Goal: Navigation & Orientation: Find specific page/section

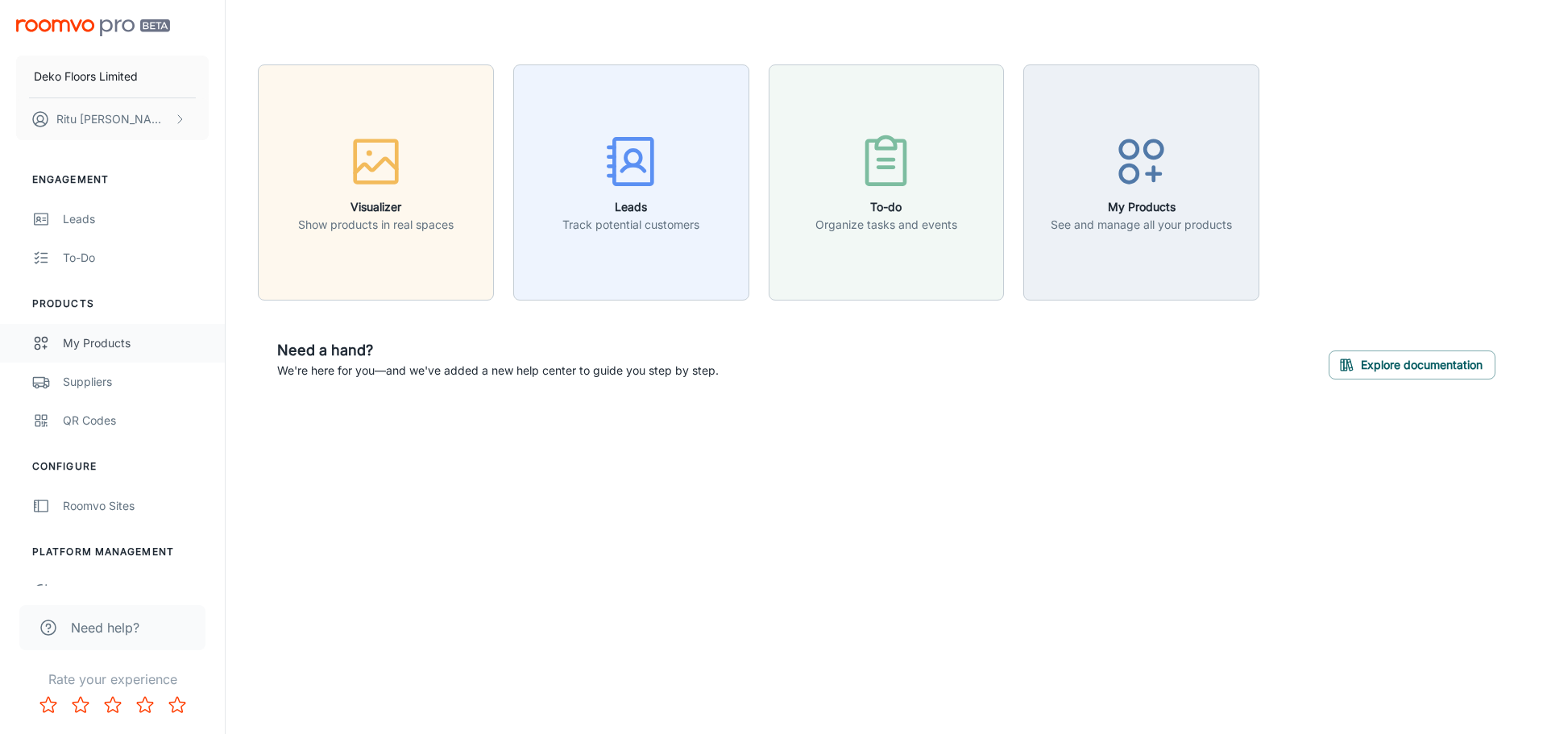
click at [85, 344] on div "My Products" at bounding box center [136, 343] width 146 height 18
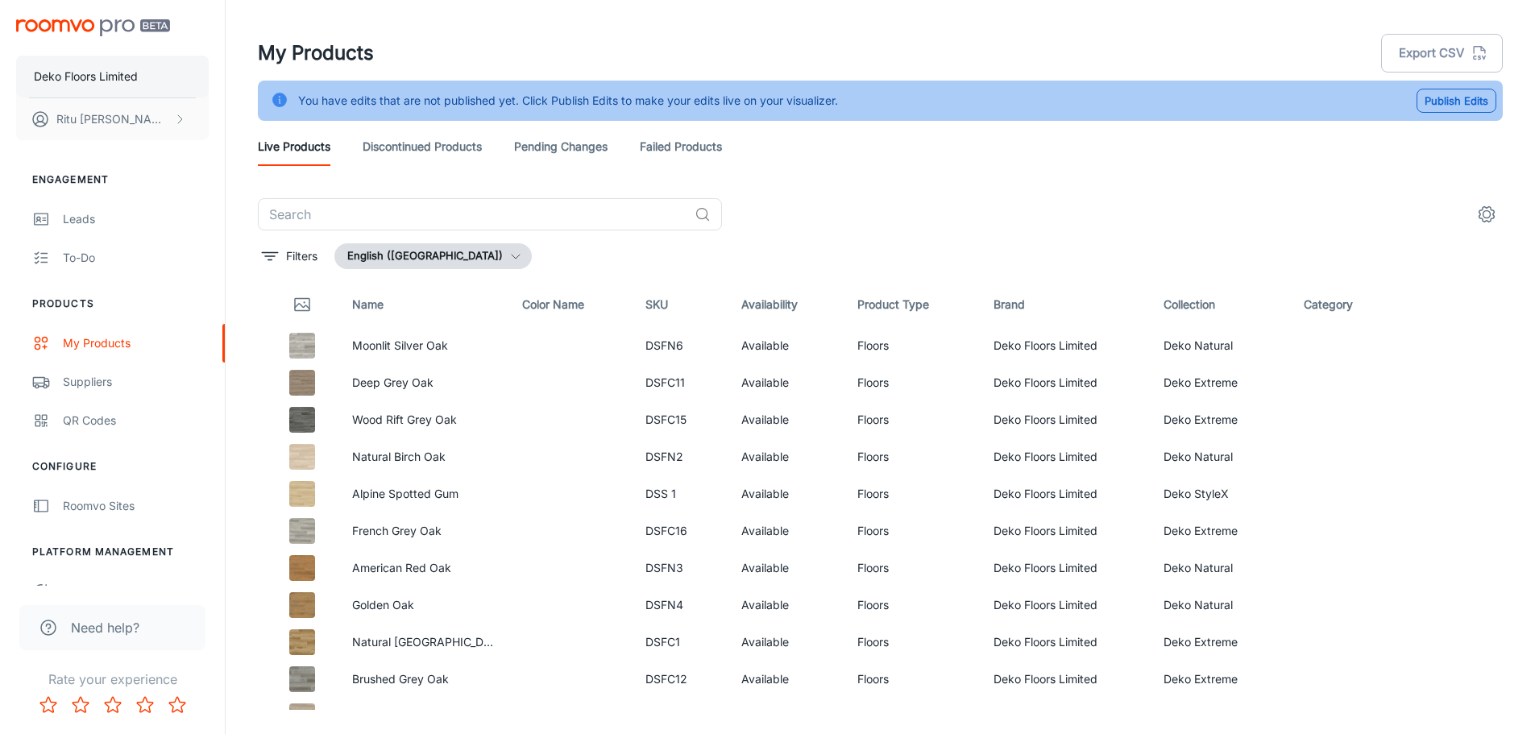
click at [121, 72] on p "Deko Floors Limited" at bounding box center [86, 77] width 104 height 18
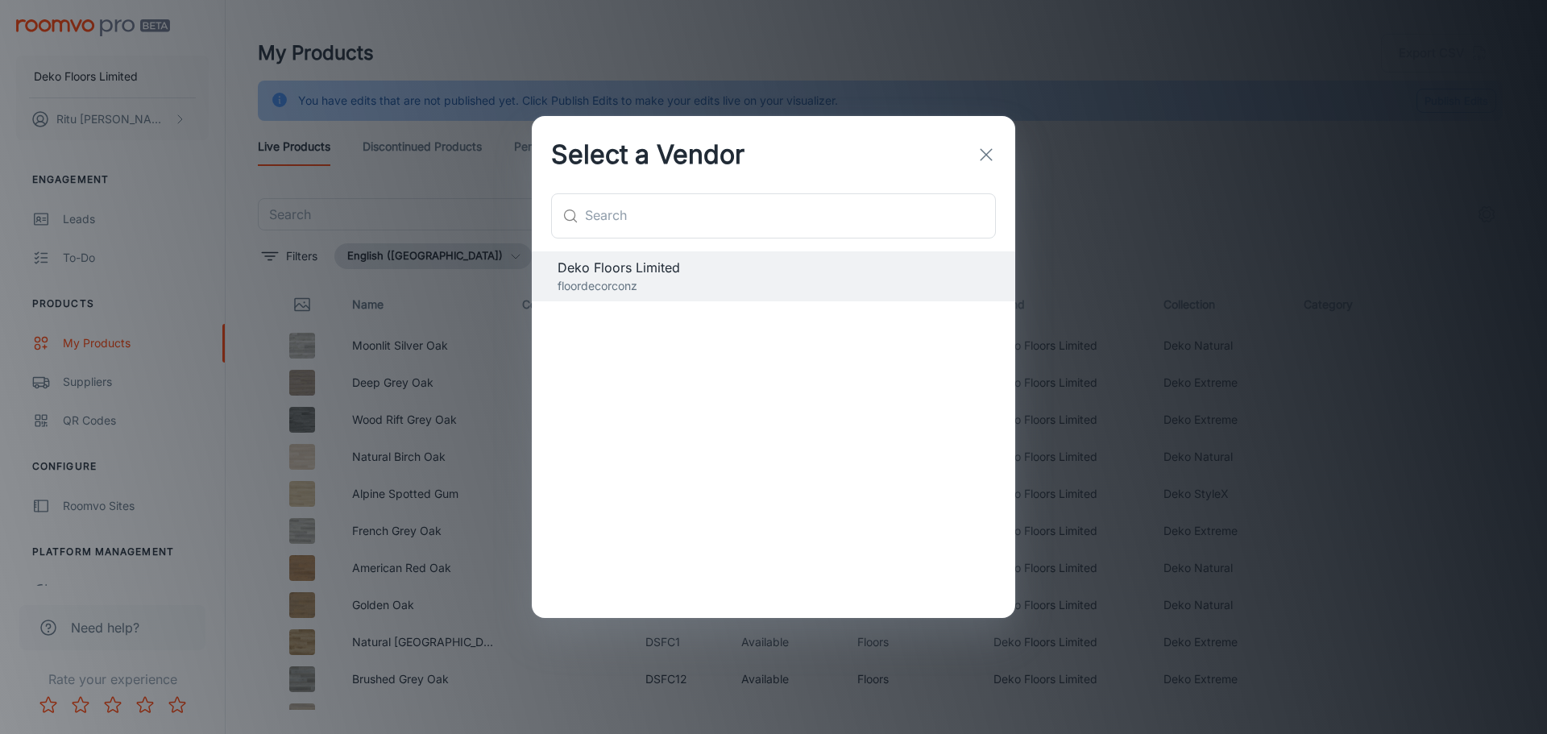
click at [980, 153] on icon "button" at bounding box center [985, 154] width 19 height 19
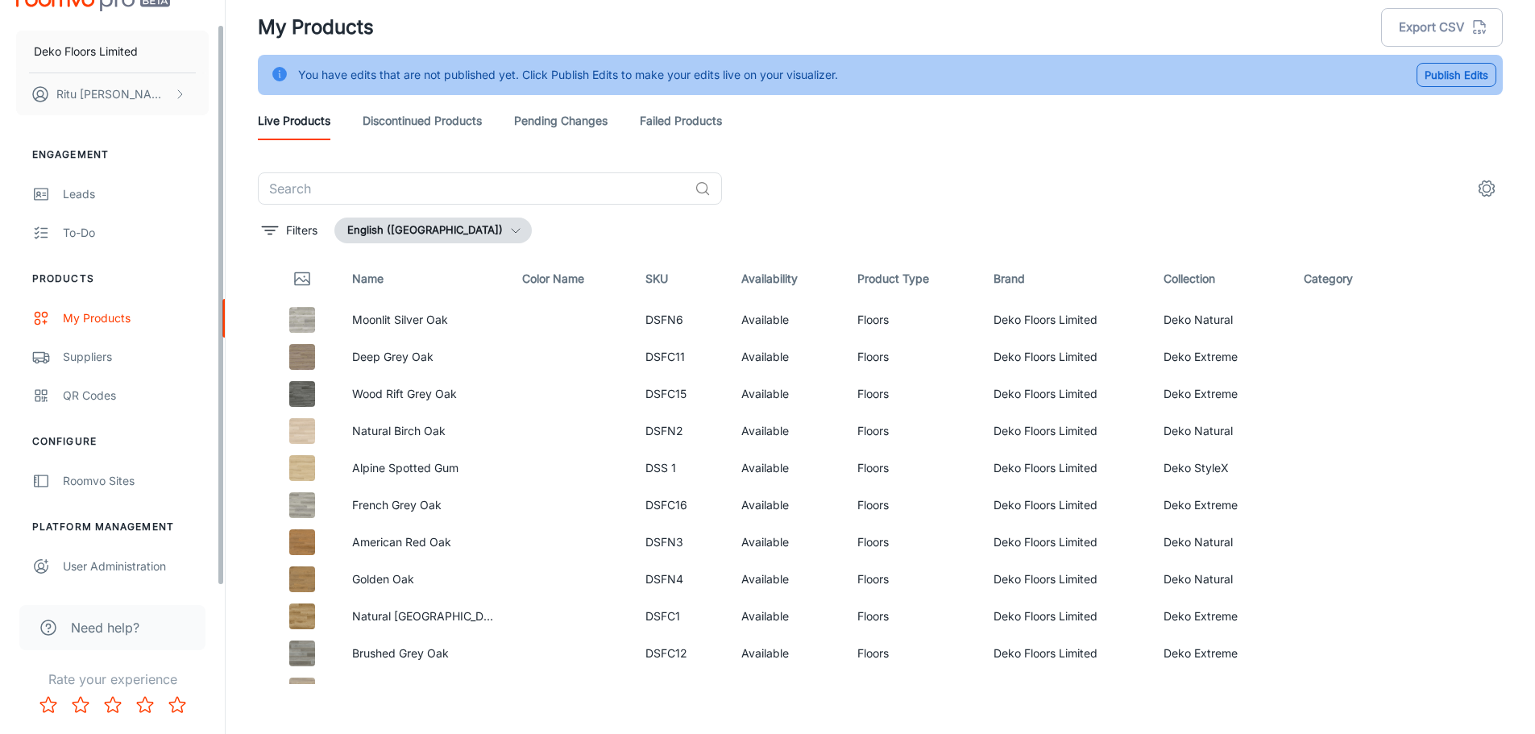
scroll to position [40, 0]
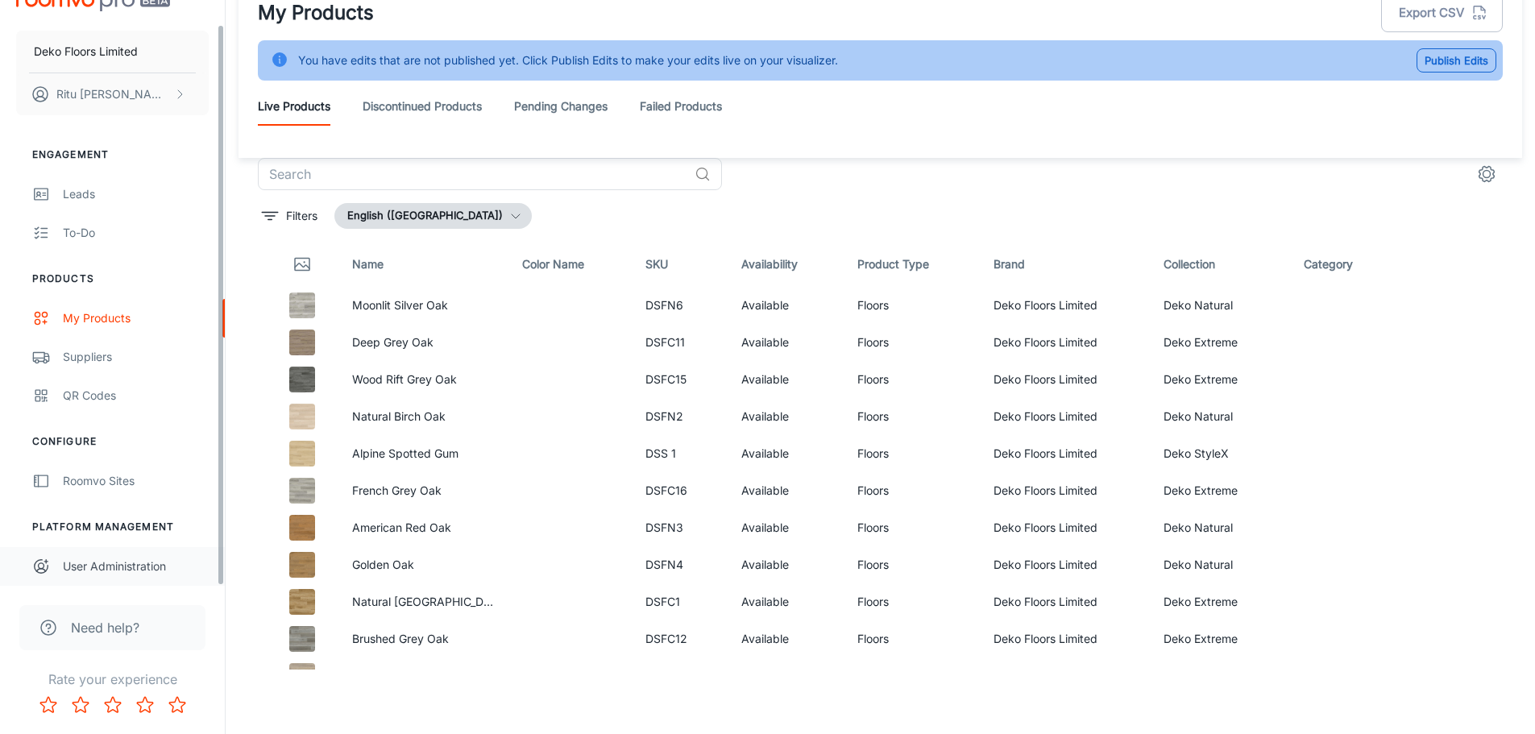
click at [148, 579] on link "User Administration" at bounding box center [112, 566] width 225 height 39
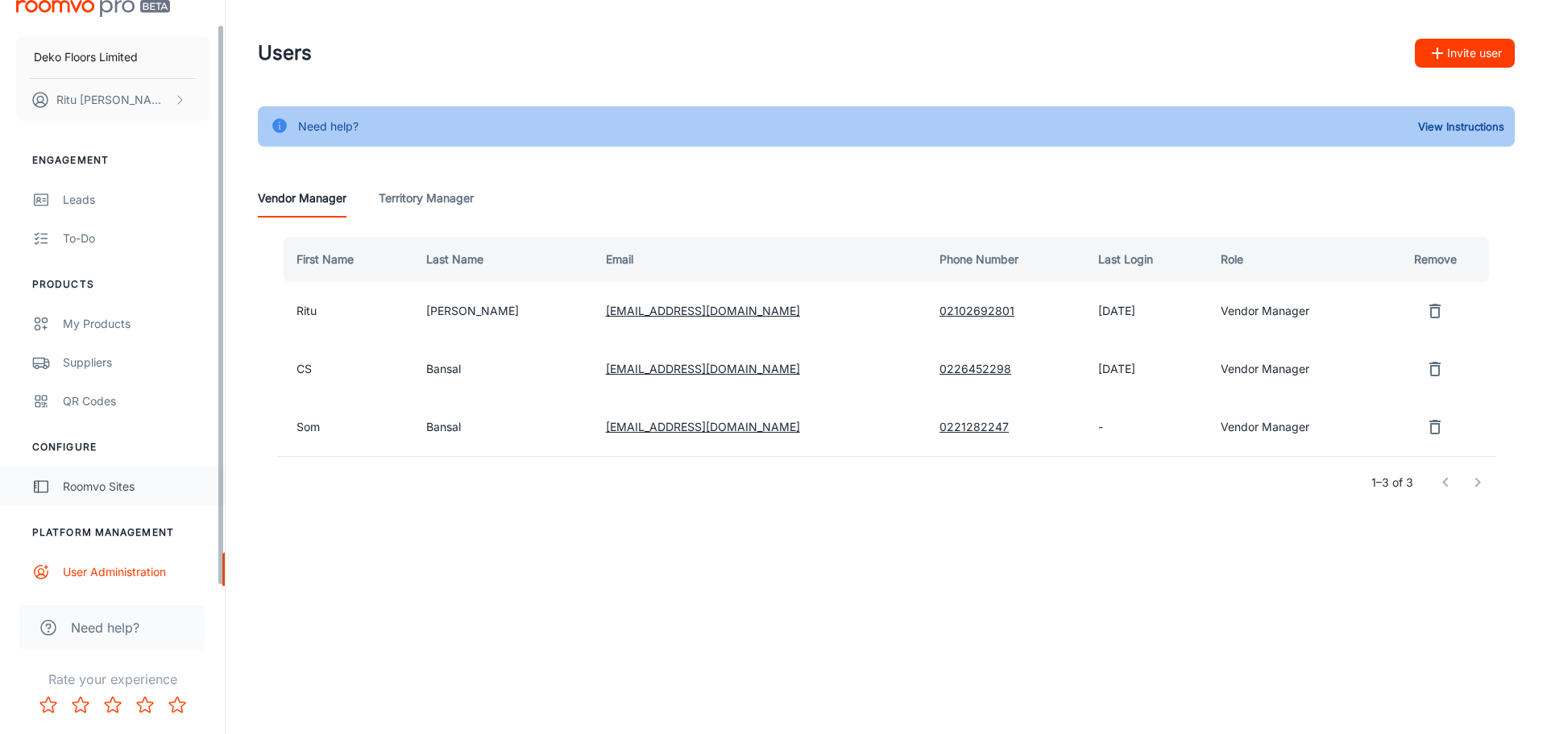
scroll to position [25, 0]
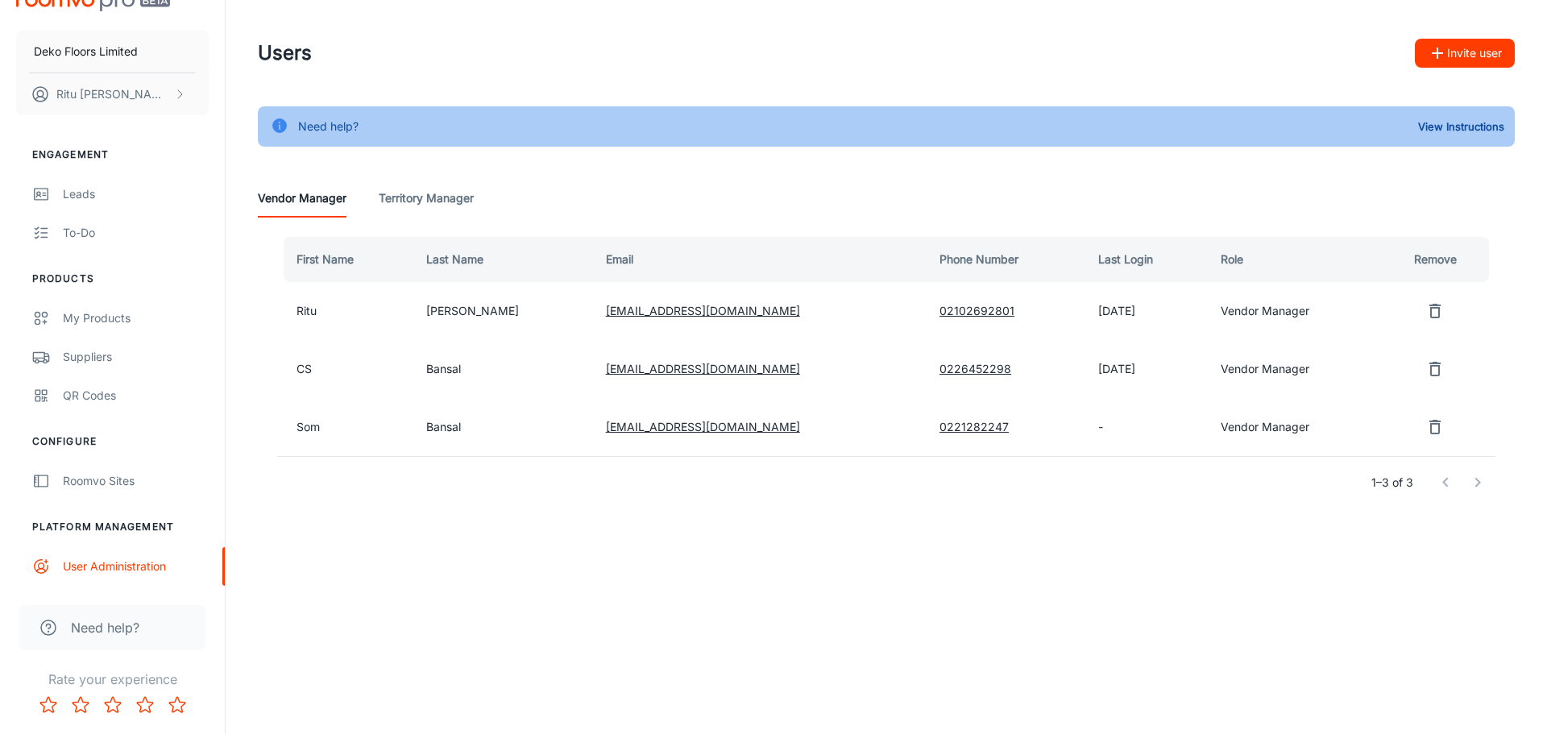
click at [456, 203] on Manager "Territory Manager" at bounding box center [426, 198] width 95 height 39
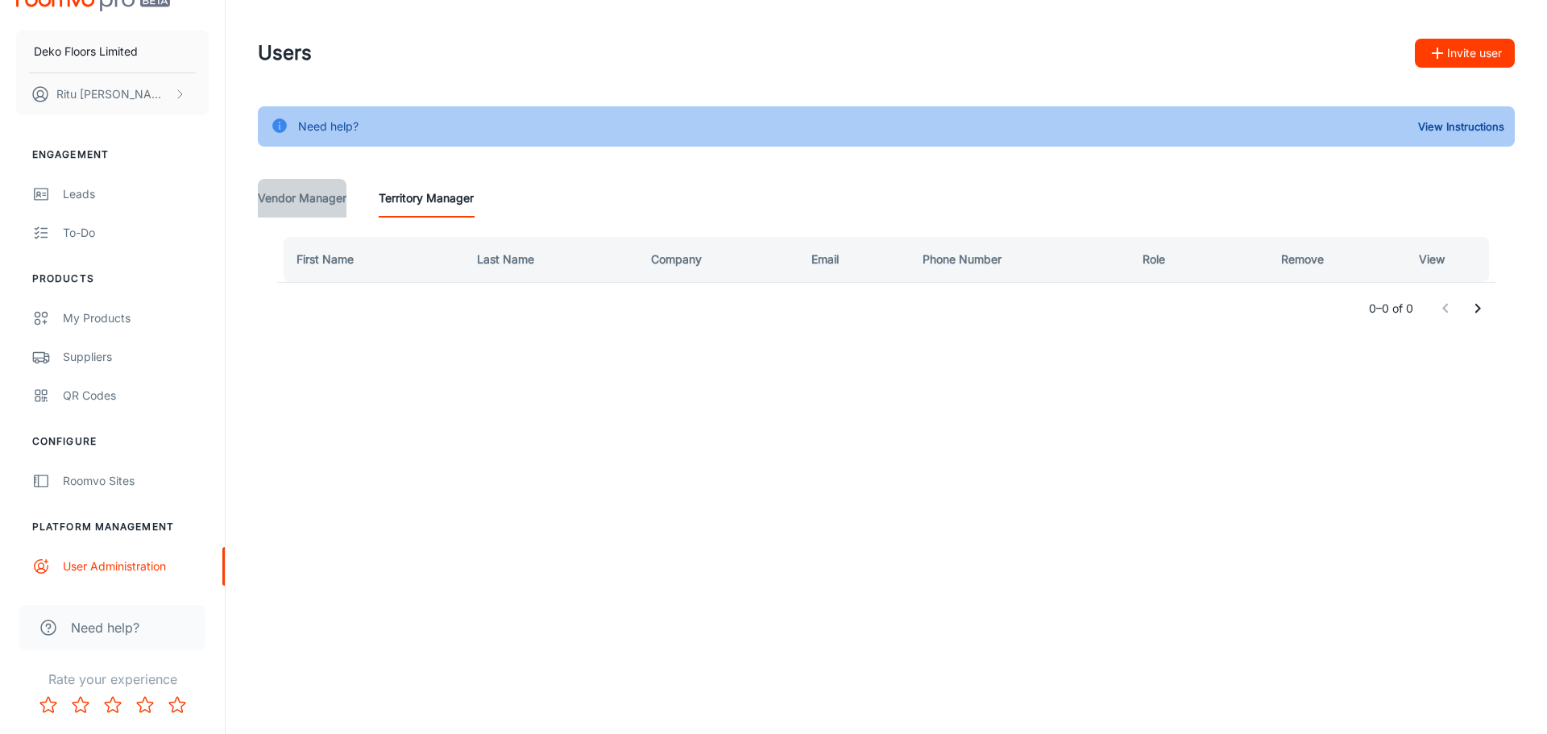
click at [338, 201] on Manager "Vendor Manager" at bounding box center [302, 198] width 89 height 39
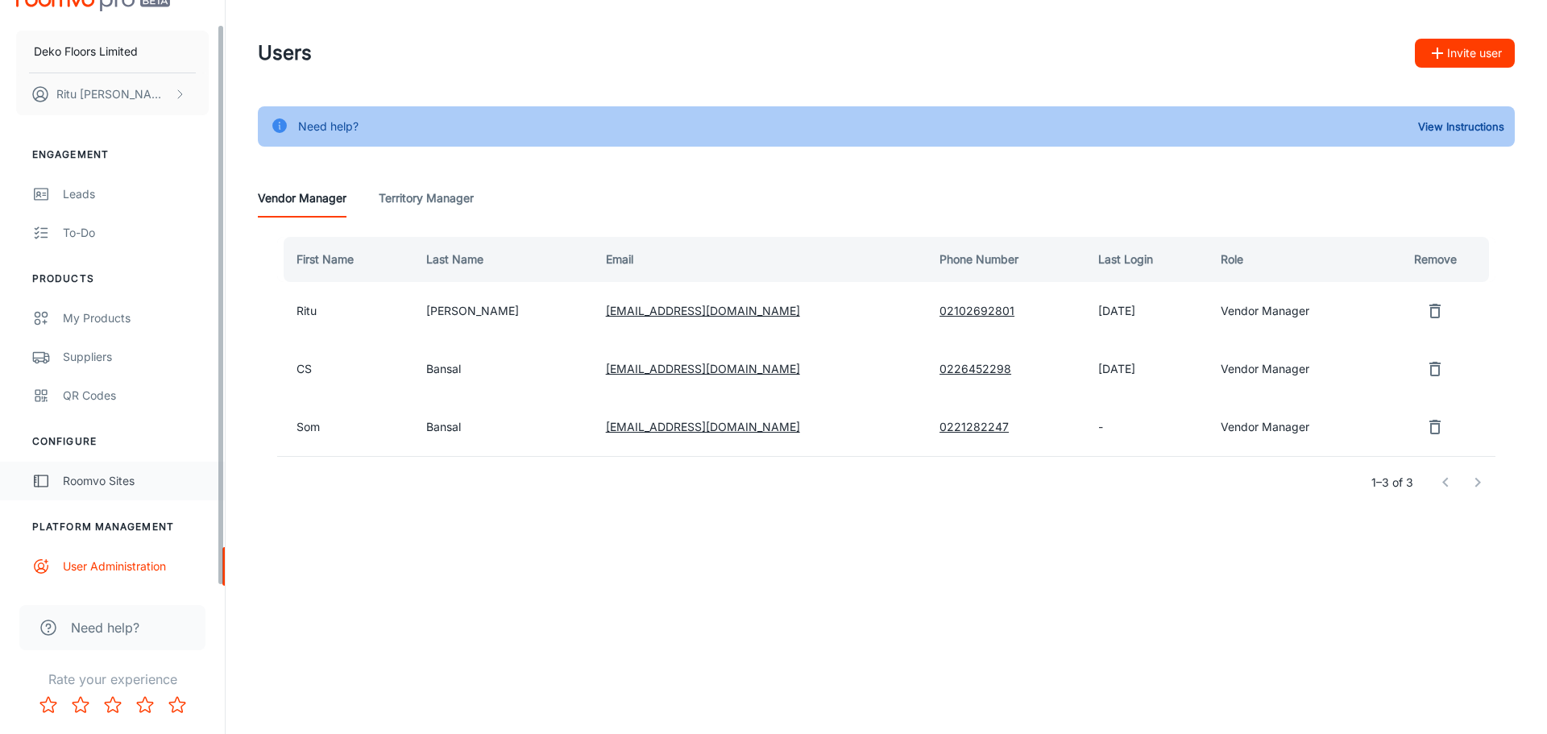
click at [115, 484] on div "Roomvo Sites" at bounding box center [136, 481] width 146 height 18
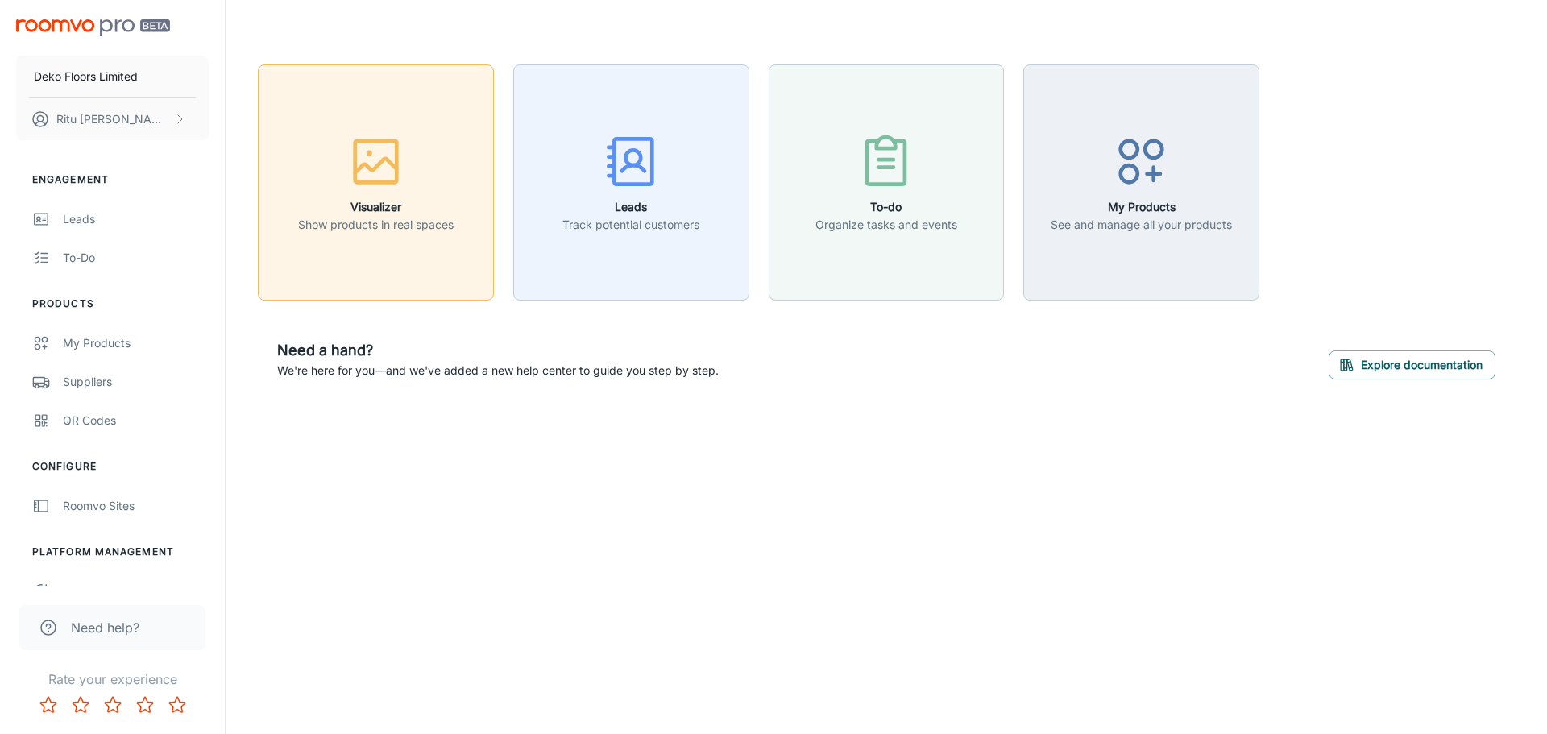
click at [367, 208] on h6 "Visualizer" at bounding box center [375, 207] width 155 height 18
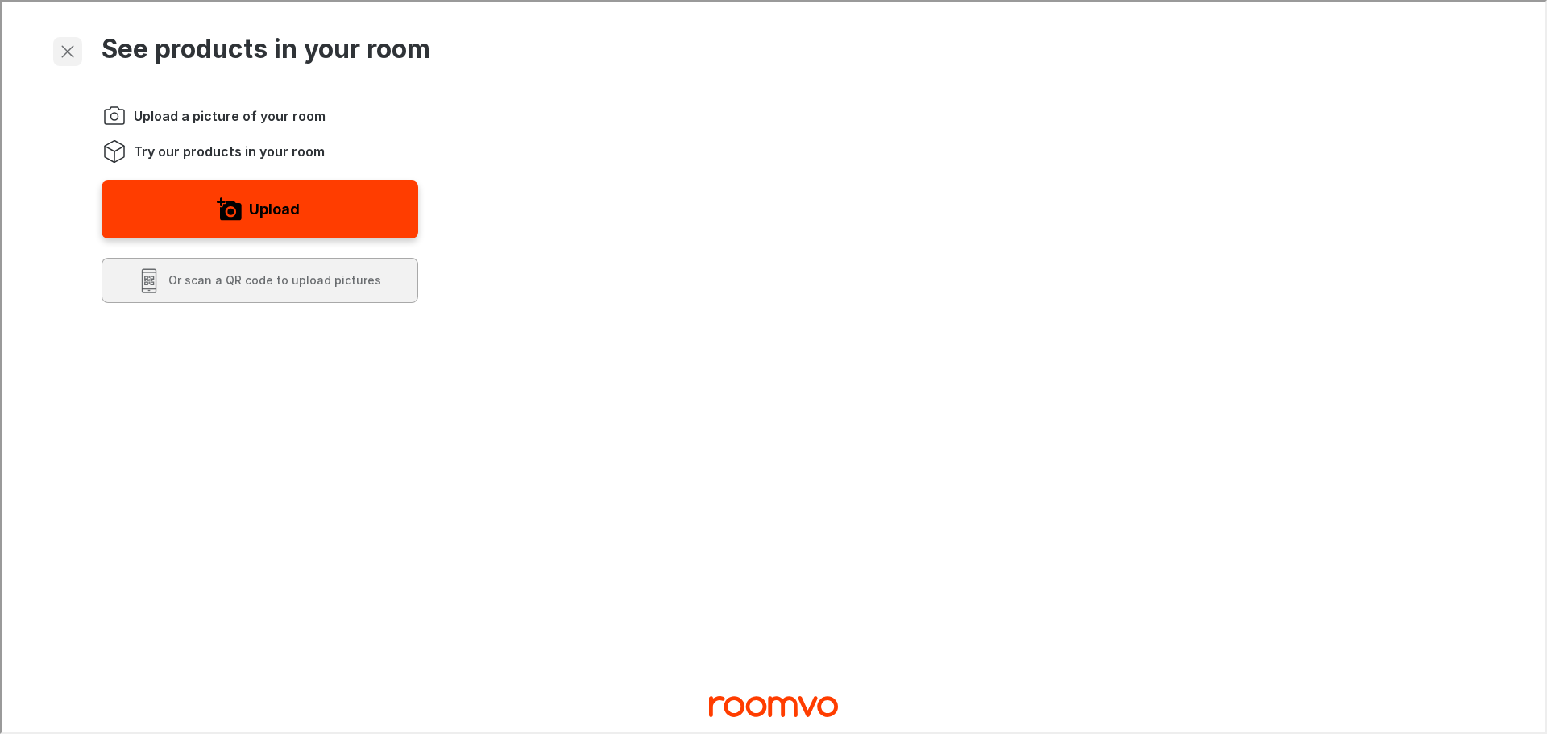
click at [58, 47] on icon "Exit visualizer" at bounding box center [65, 49] width 19 height 19
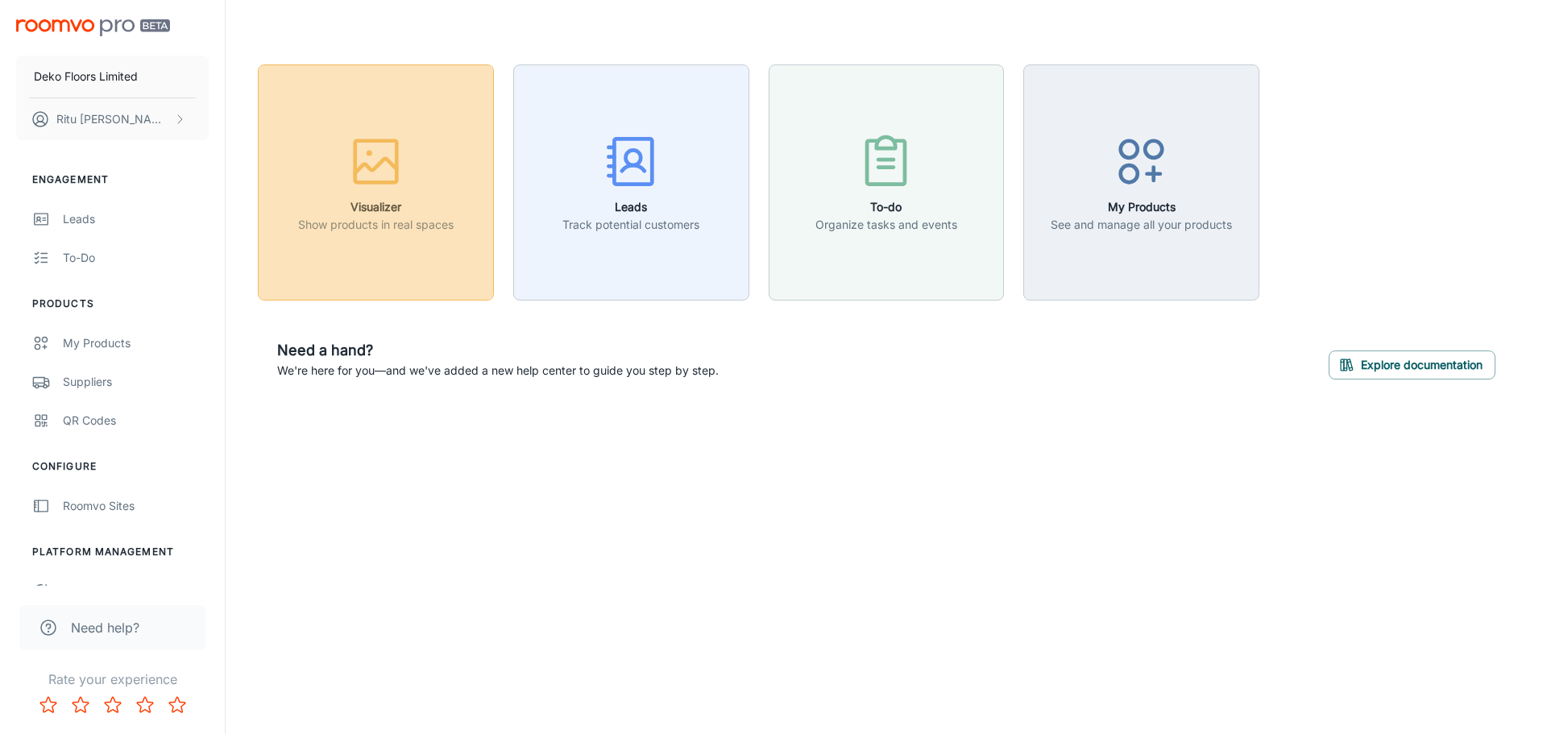
click at [402, 209] on h6 "Visualizer" at bounding box center [375, 207] width 155 height 18
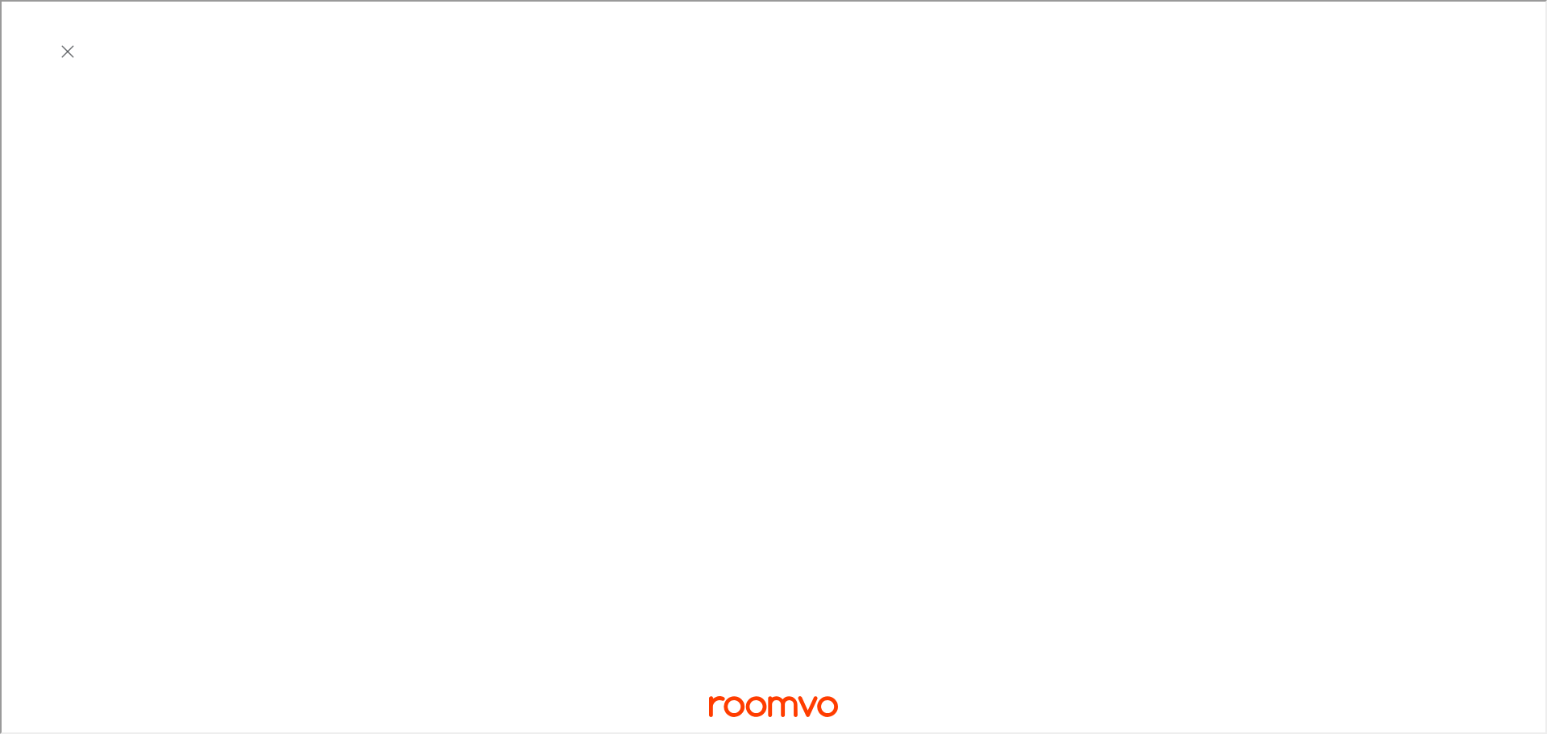
scroll to position [340, 0]
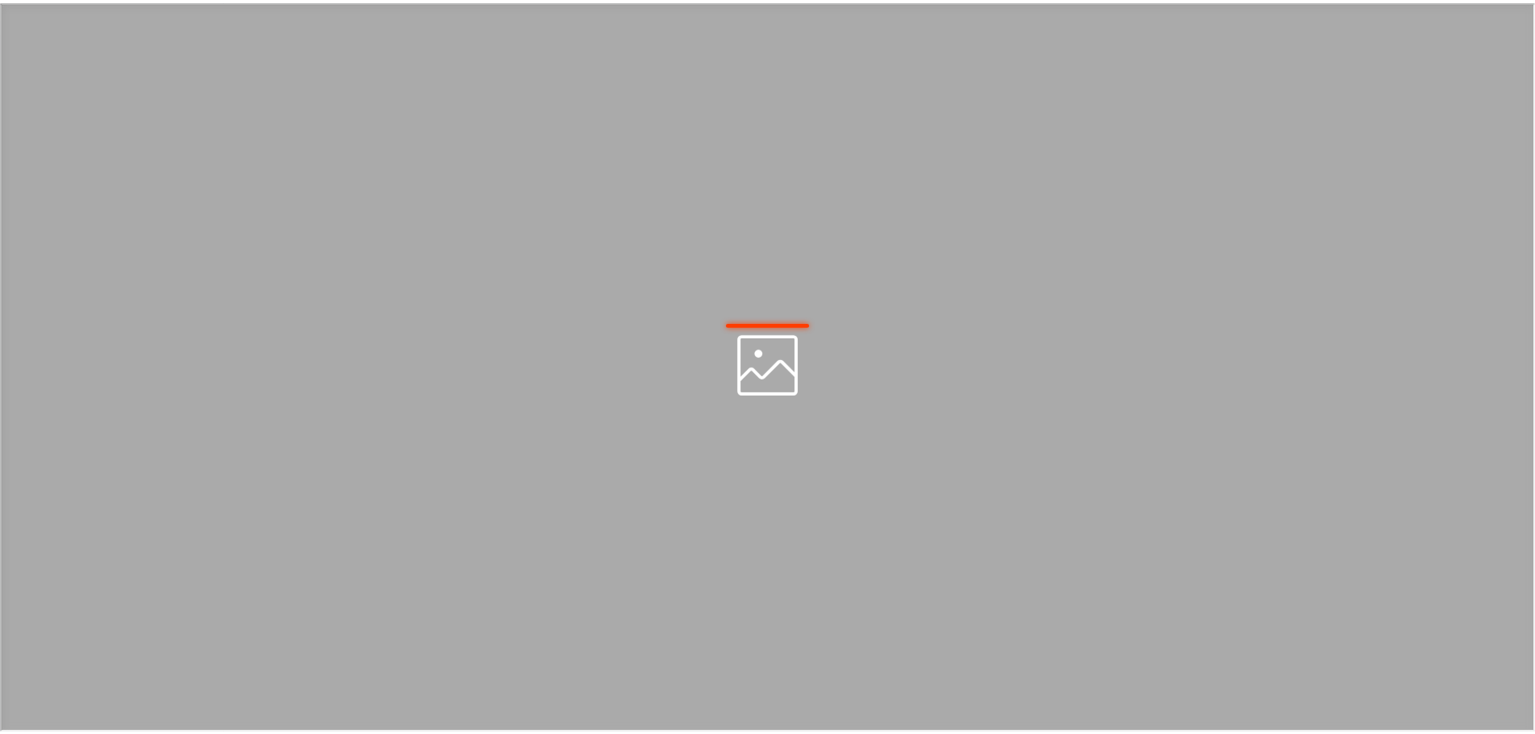
scroll to position [0, 0]
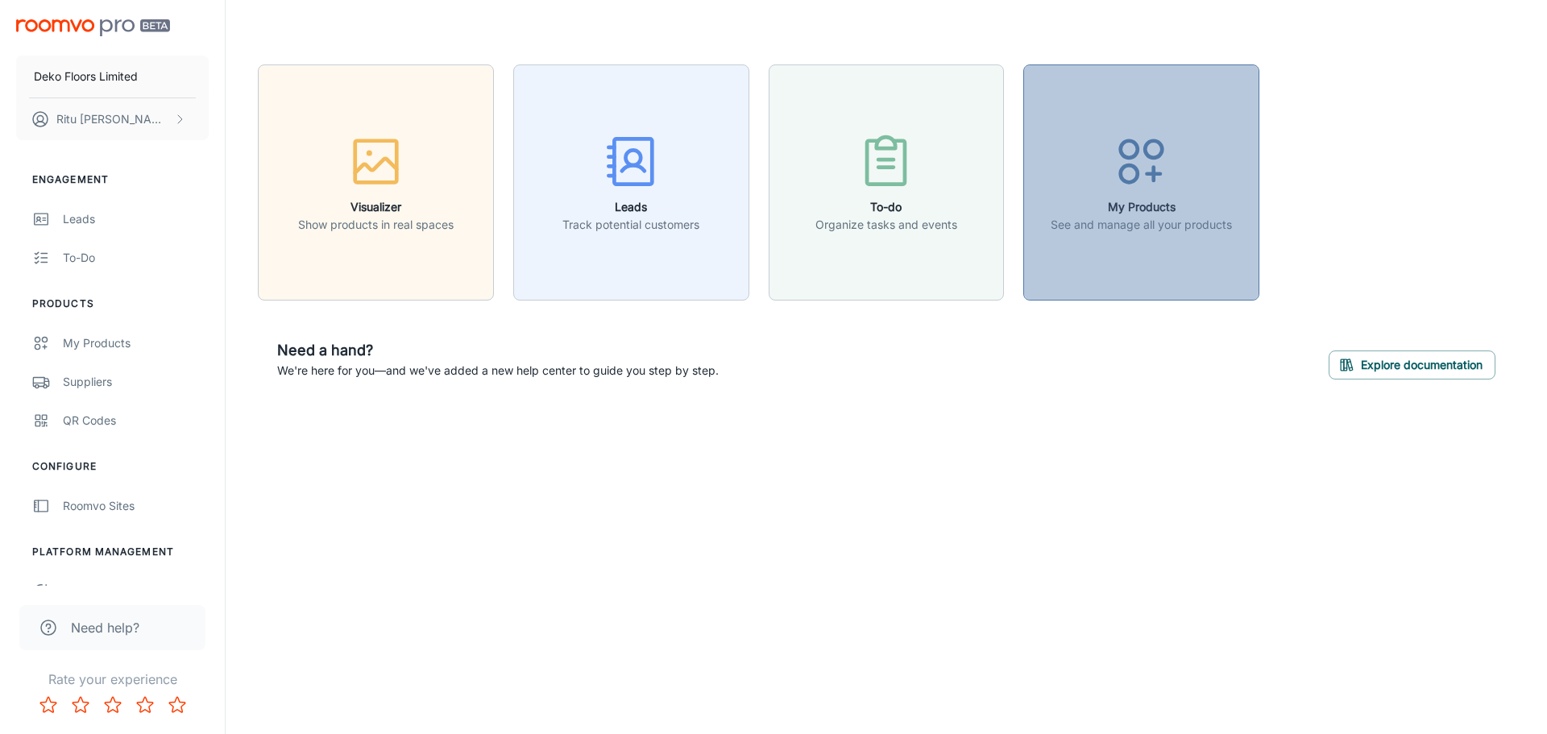
click at [1162, 238] on button "My Products See and manage all your products" at bounding box center [1141, 182] width 236 height 236
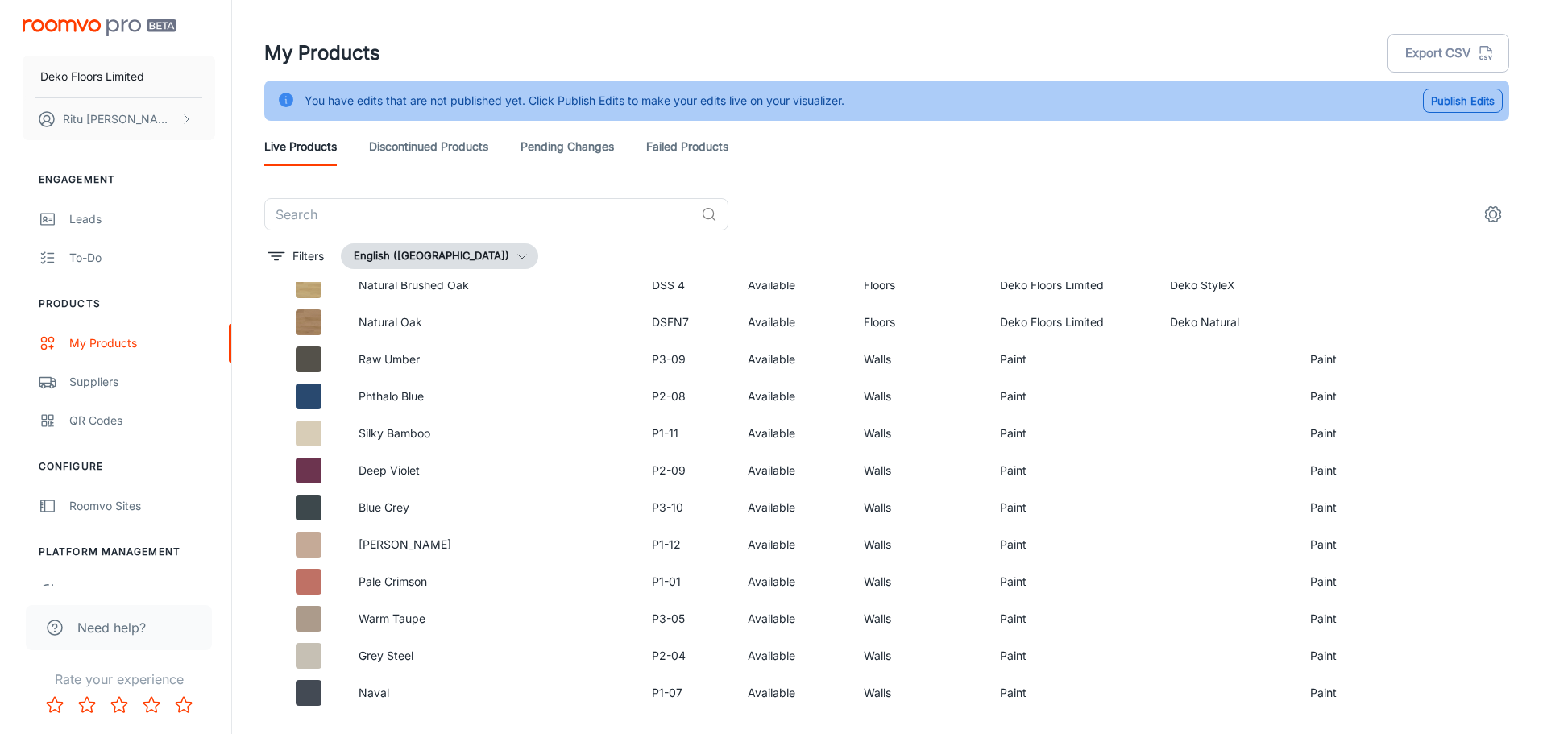
scroll to position [1289, 0]
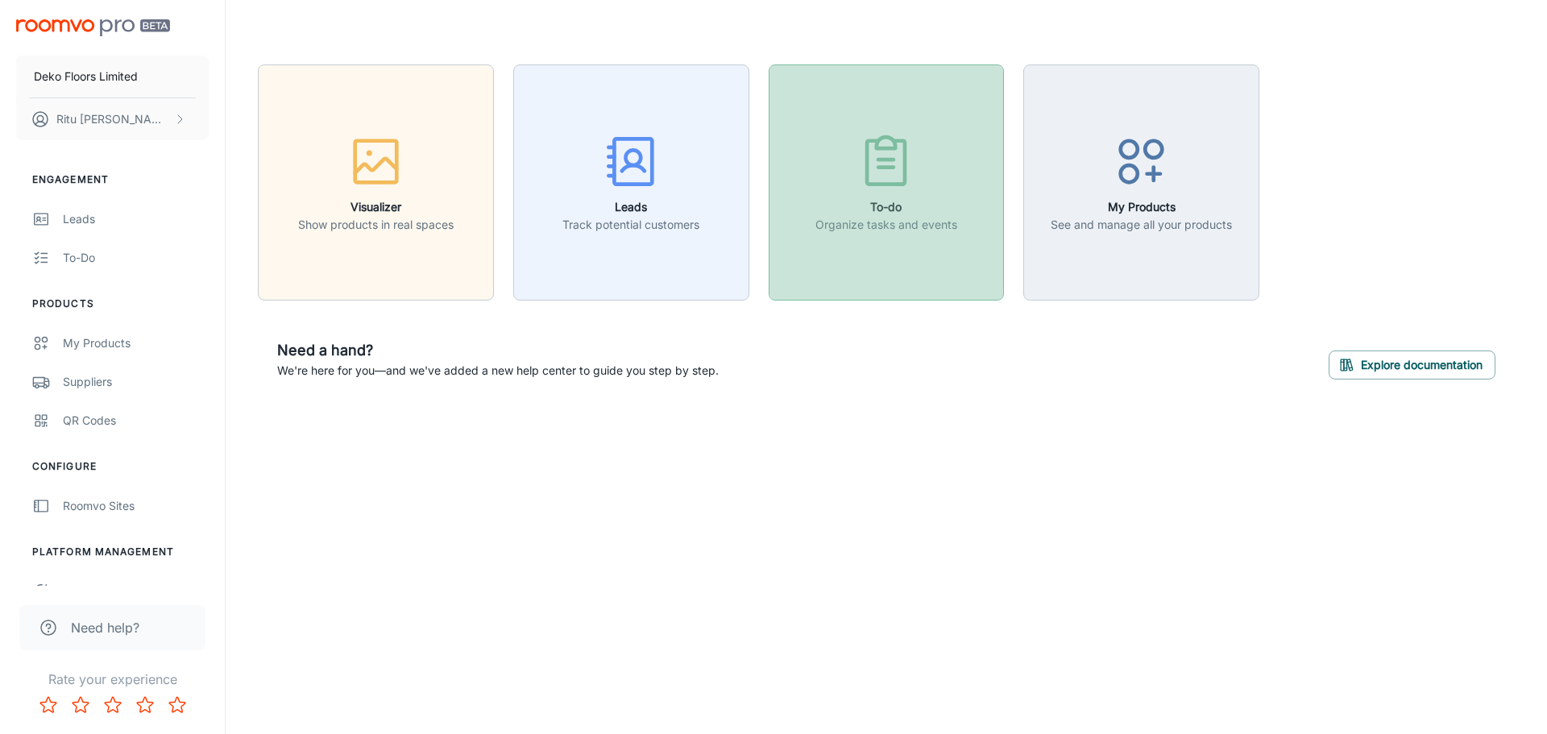
click at [872, 171] on icon "button" at bounding box center [885, 161] width 60 height 60
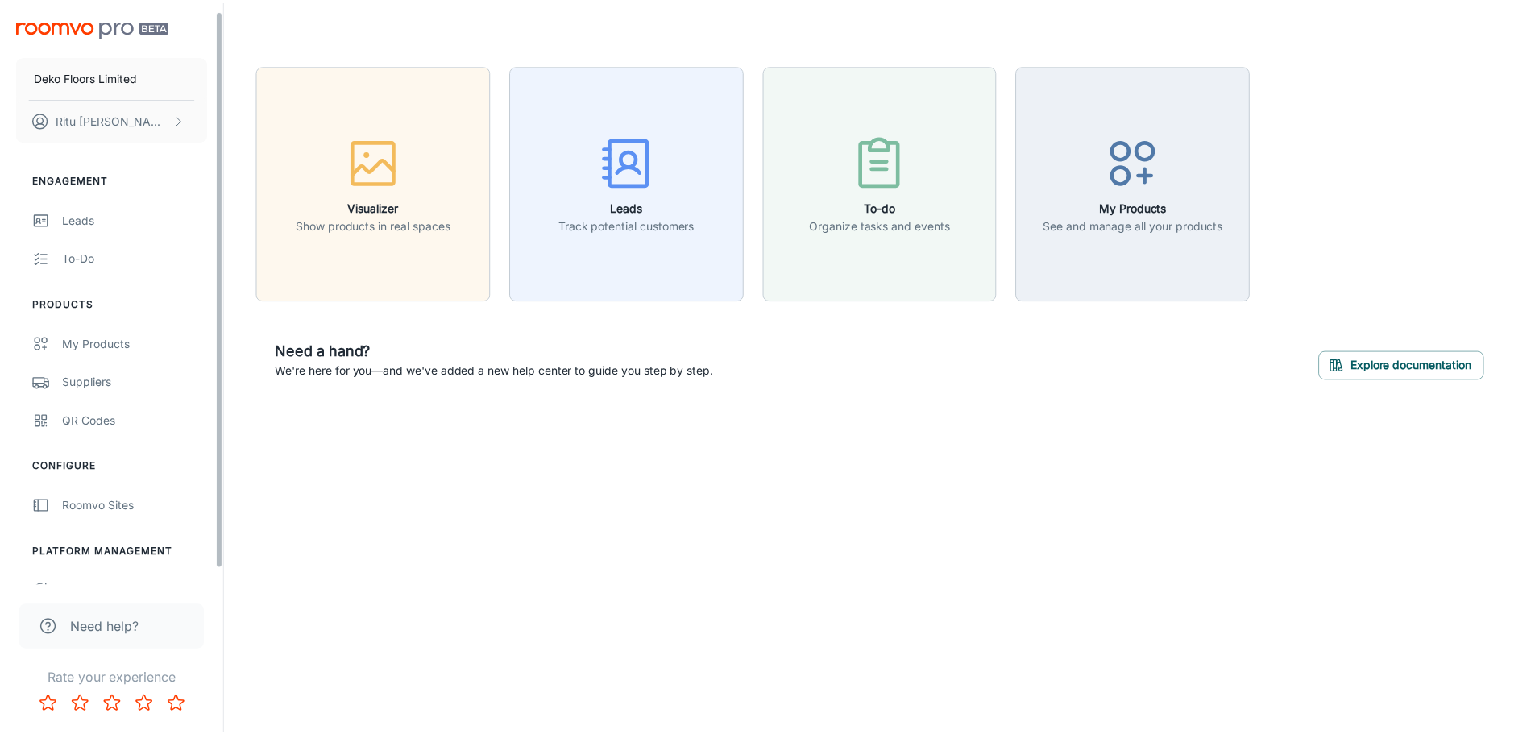
scroll to position [25, 0]
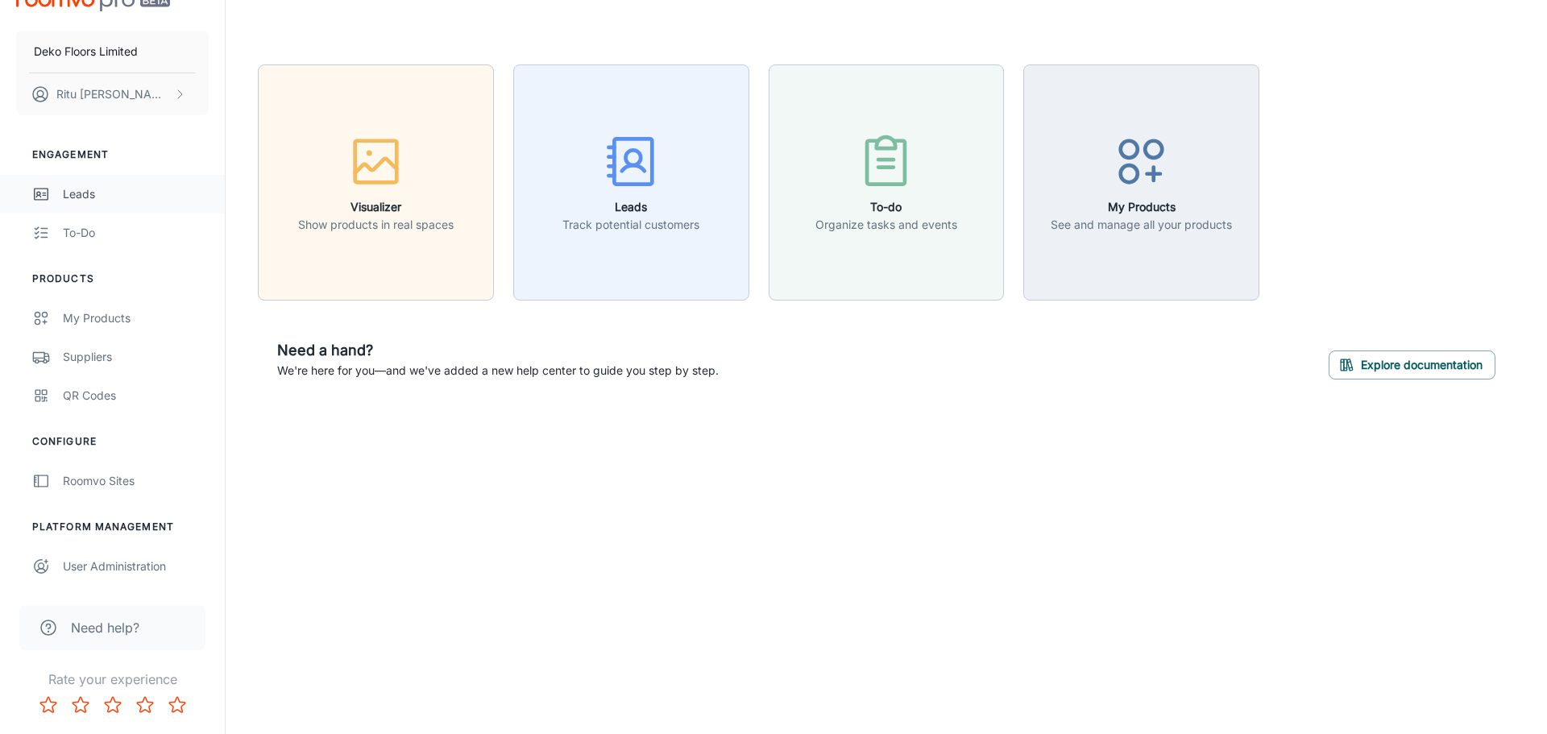
click at [88, 189] on div "Leads" at bounding box center [136, 194] width 146 height 18
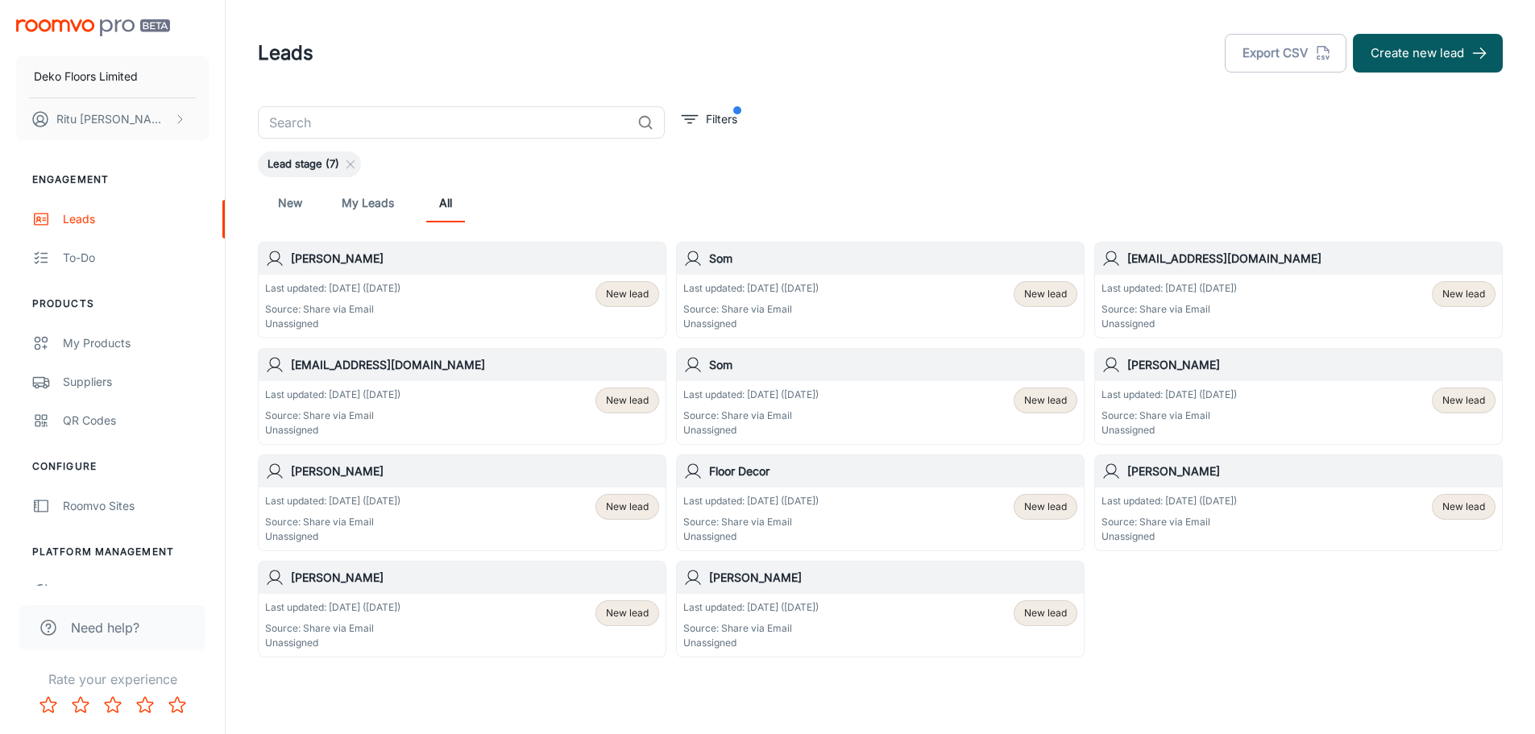
click at [296, 267] on h6 "[PERSON_NAME]" at bounding box center [475, 259] width 368 height 18
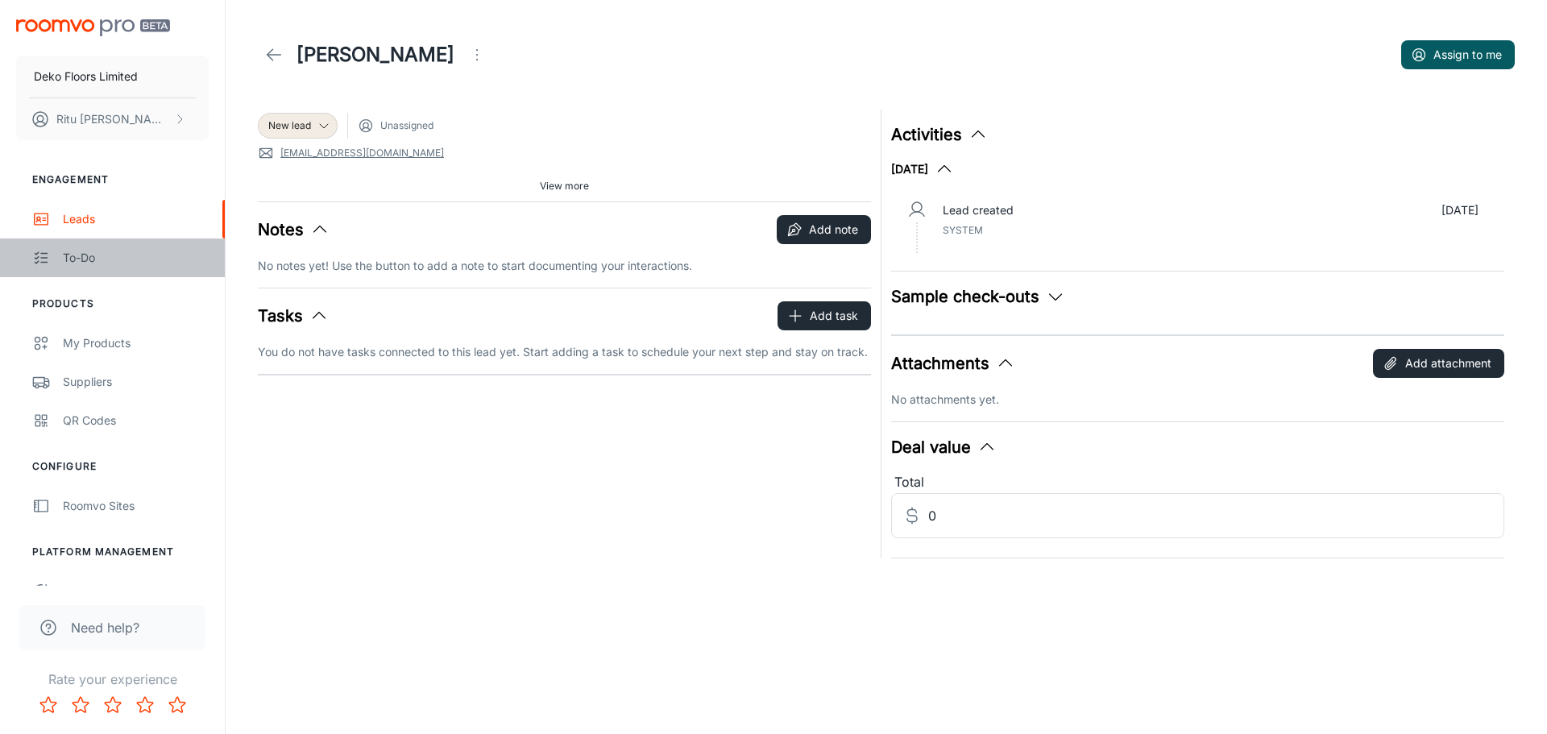
click at [85, 263] on div "To-do" at bounding box center [136, 258] width 146 height 18
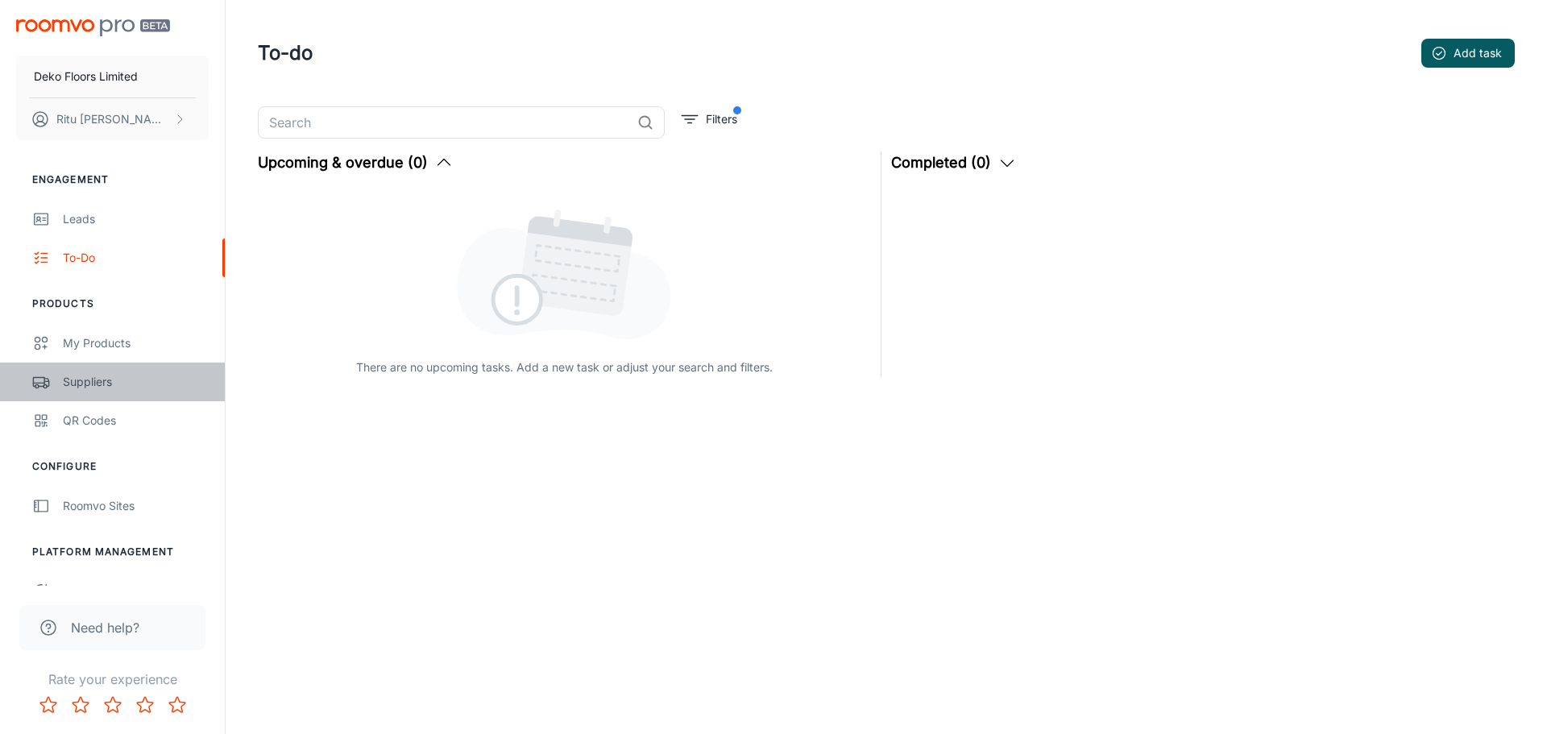
click at [77, 376] on div "Suppliers" at bounding box center [136, 382] width 146 height 18
